Goal: Check status: Check status

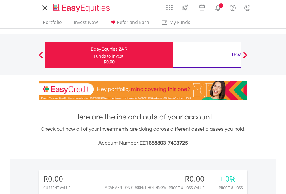
scroll to position [56, 91]
click at [94, 55] on div "Funds to invest:" at bounding box center [109, 56] width 31 height 6
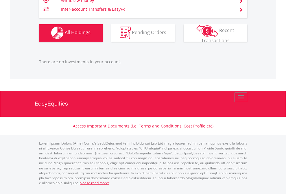
scroll to position [56, 91]
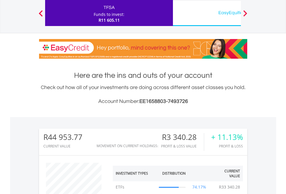
scroll to position [56, 91]
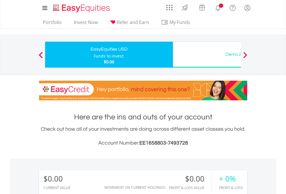
scroll to position [56, 91]
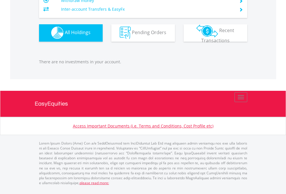
scroll to position [573, 0]
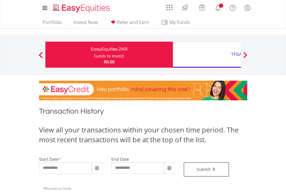
type input "**********"
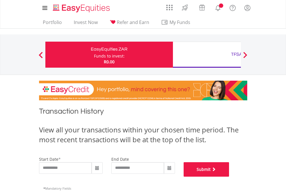
click at [230, 177] on button "Submit" at bounding box center [207, 169] width 46 height 14
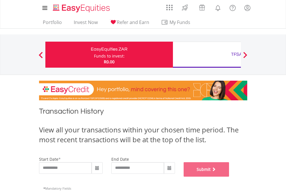
scroll to position [235, 0]
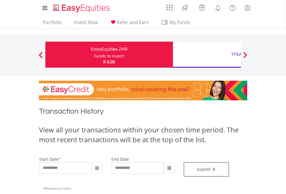
click at [207, 55] on div "TFSA" at bounding box center [237, 54] width 121 height 8
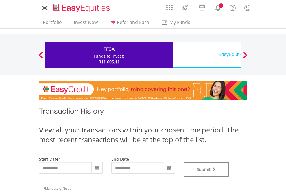
type input "**********"
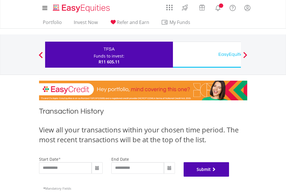
click at [230, 177] on button "Submit" at bounding box center [207, 169] width 46 height 14
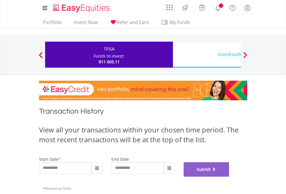
scroll to position [235, 0]
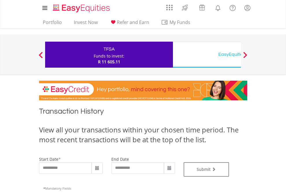
click at [207, 55] on div "EasyEquities USD" at bounding box center [237, 54] width 121 height 8
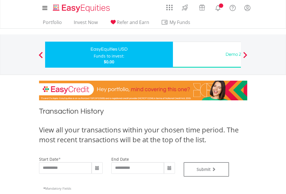
type input "**********"
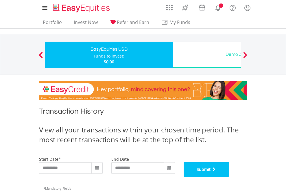
click at [230, 177] on button "Submit" at bounding box center [207, 169] width 46 height 14
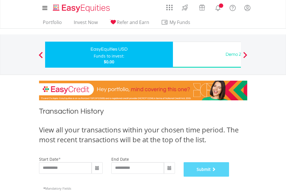
scroll to position [235, 0]
